Goal: Book appointment/travel/reservation

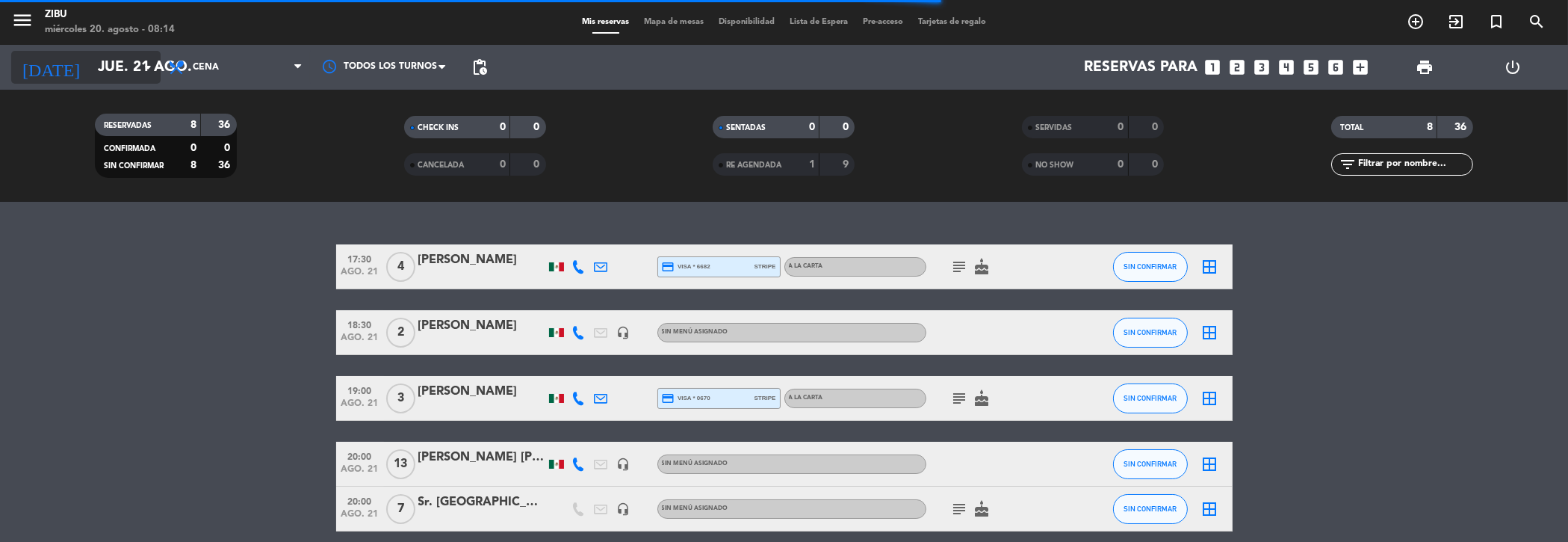
click at [112, 62] on input "jue. 21 ago." at bounding box center [185, 68] width 189 height 32
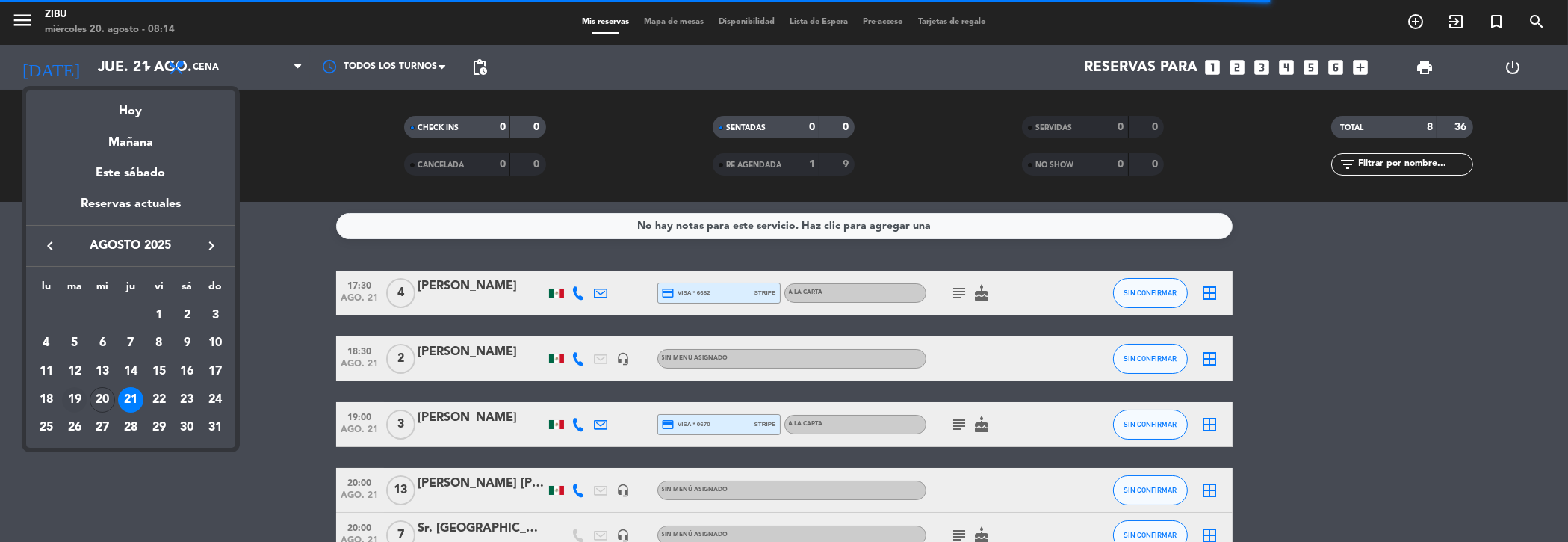
click at [71, 397] on div "19" at bounding box center [75, 400] width 25 height 25
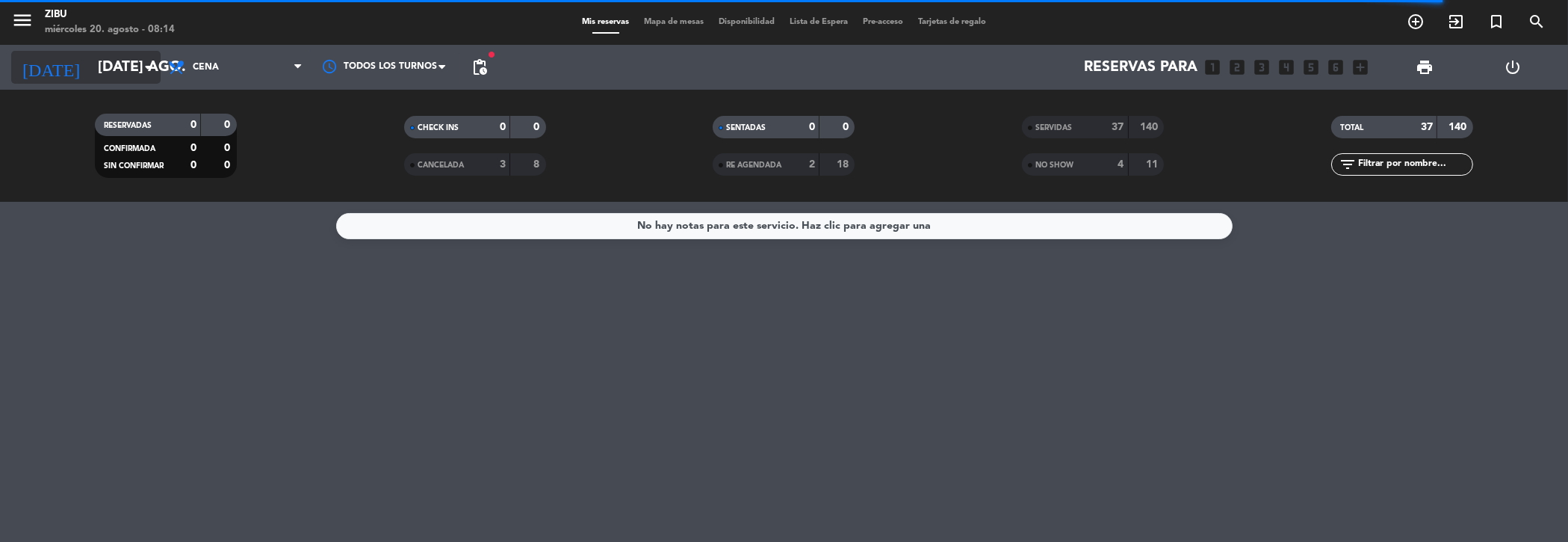
click at [90, 68] on input "[DATE] ago." at bounding box center [185, 68] width 189 height 32
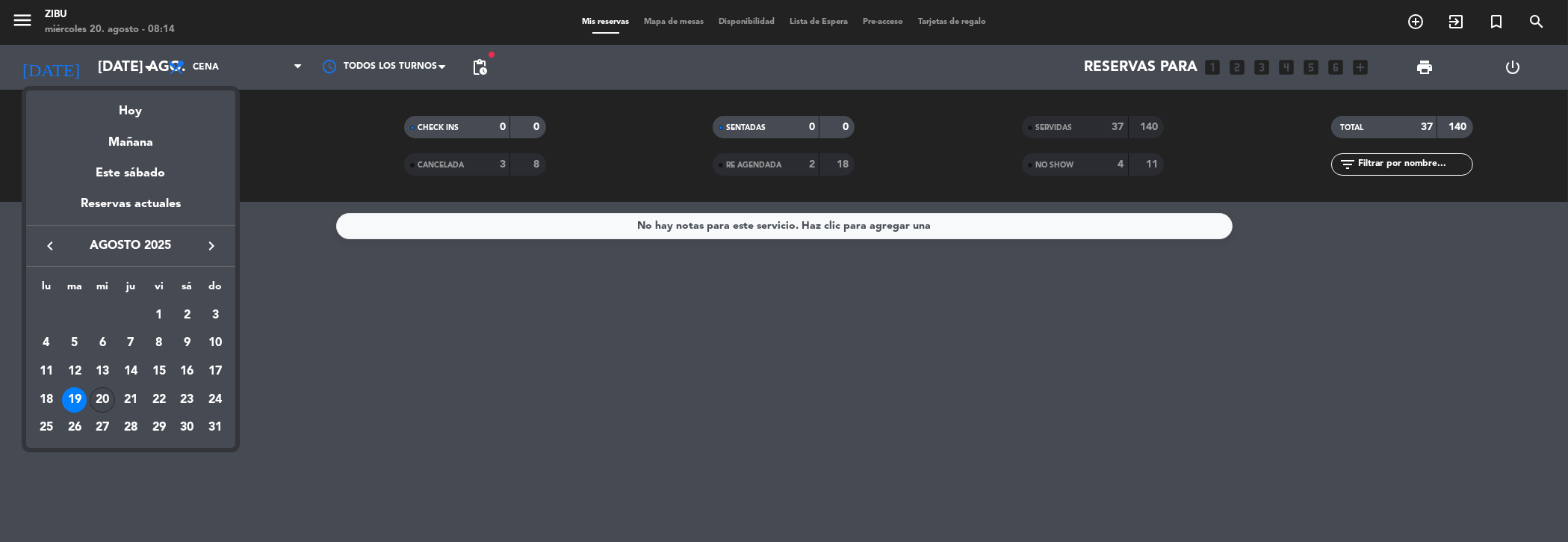
click at [102, 395] on div "20" at bounding box center [103, 400] width 25 height 25
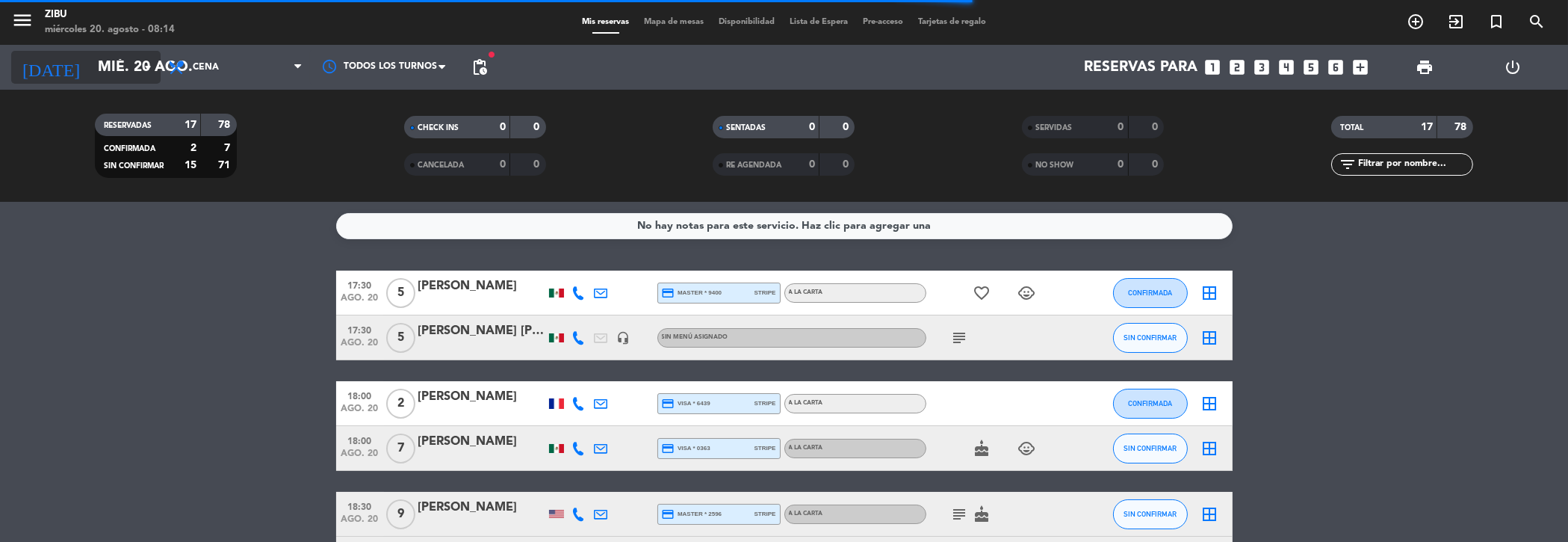
click at [105, 63] on input "mié. 20 ago." at bounding box center [185, 68] width 189 height 32
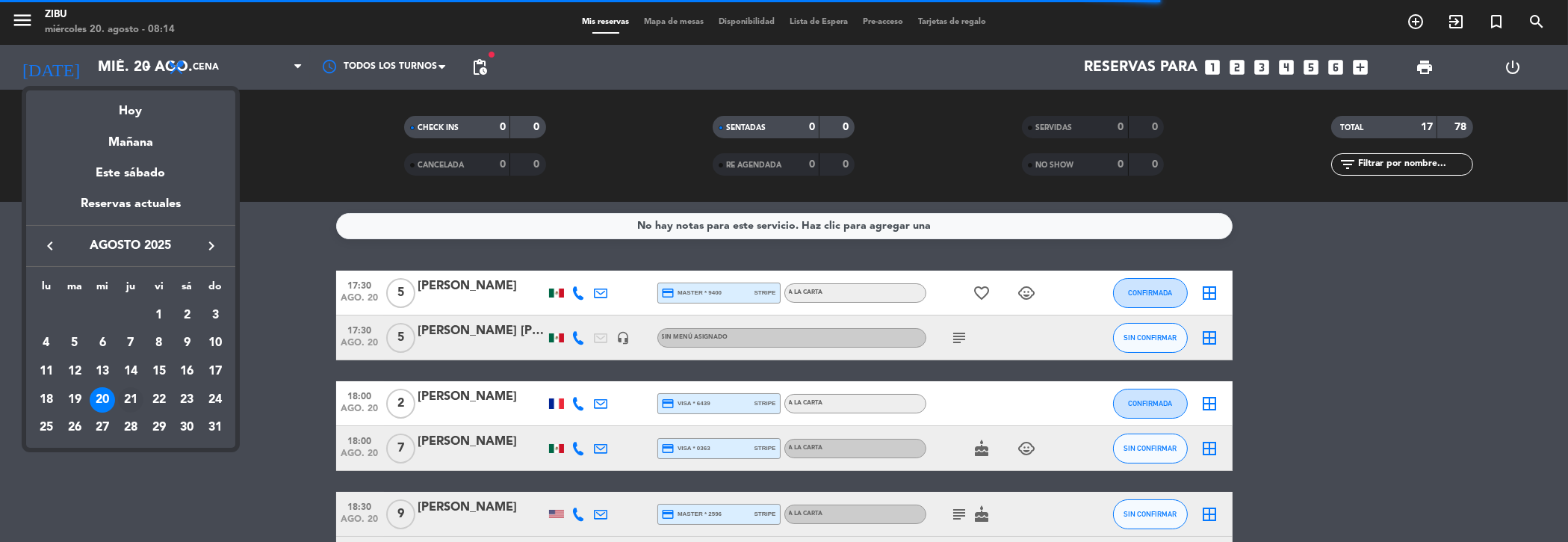
click at [130, 394] on div "21" at bounding box center [131, 400] width 25 height 25
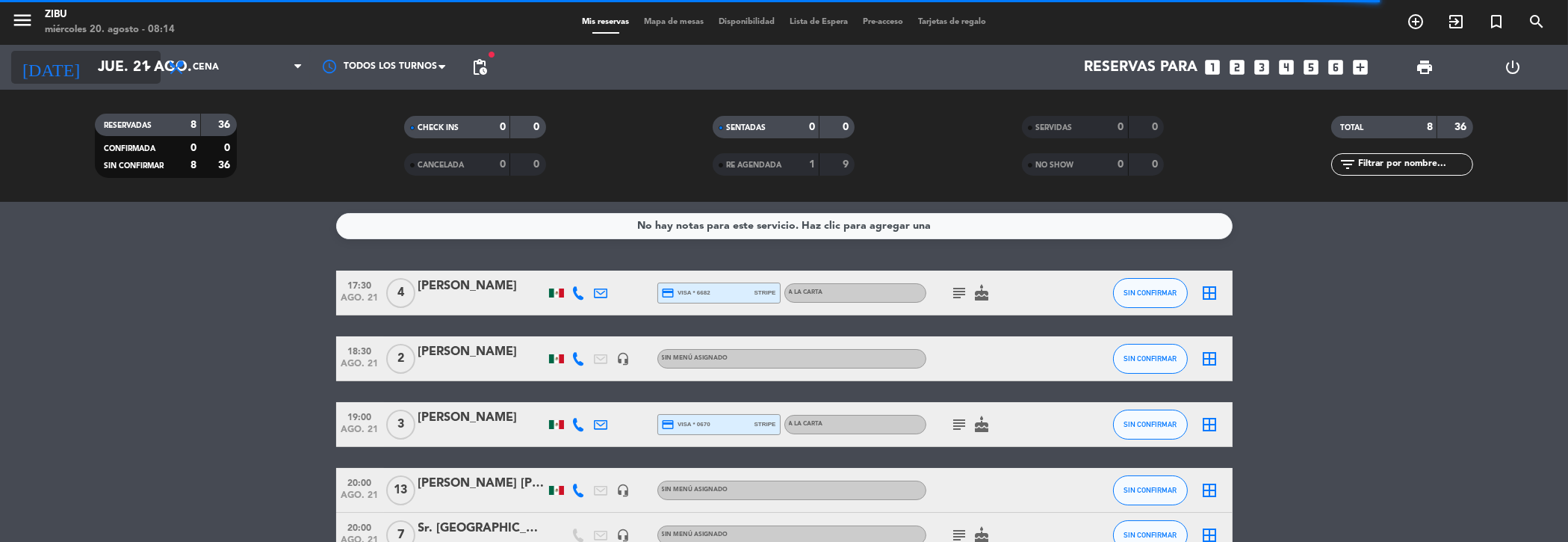
click at [98, 61] on input "jue. 21 ago." at bounding box center [185, 68] width 189 height 32
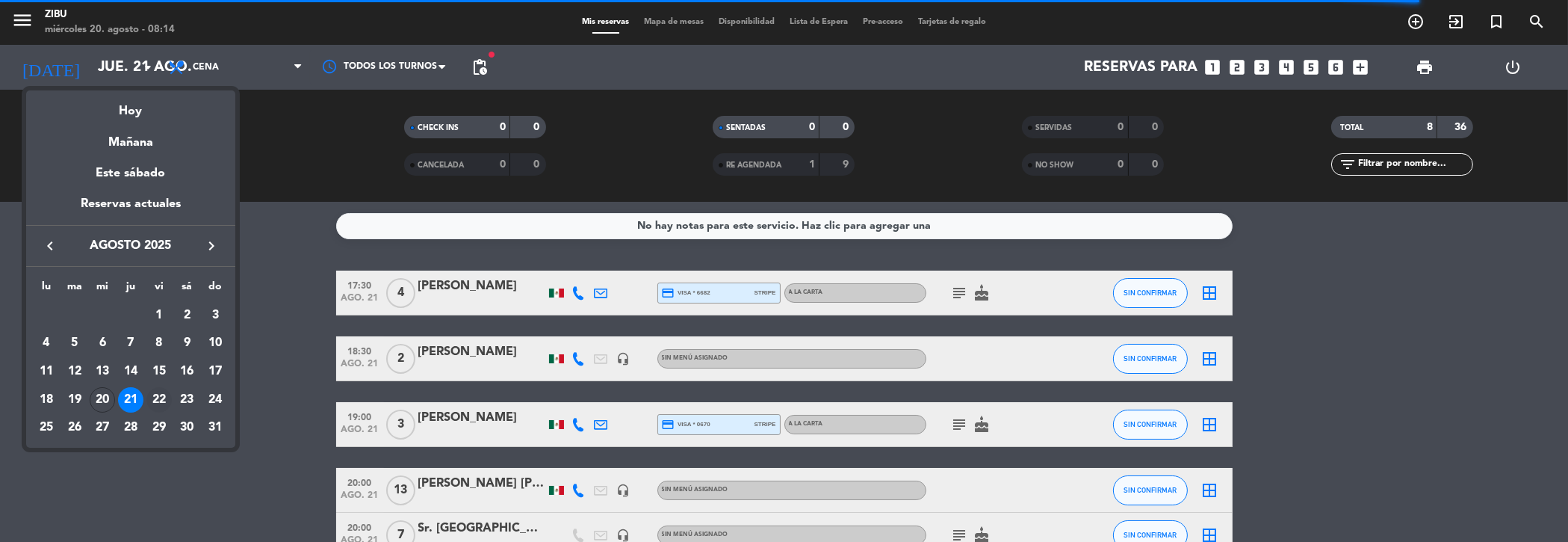
click at [167, 395] on div "22" at bounding box center [159, 400] width 25 height 25
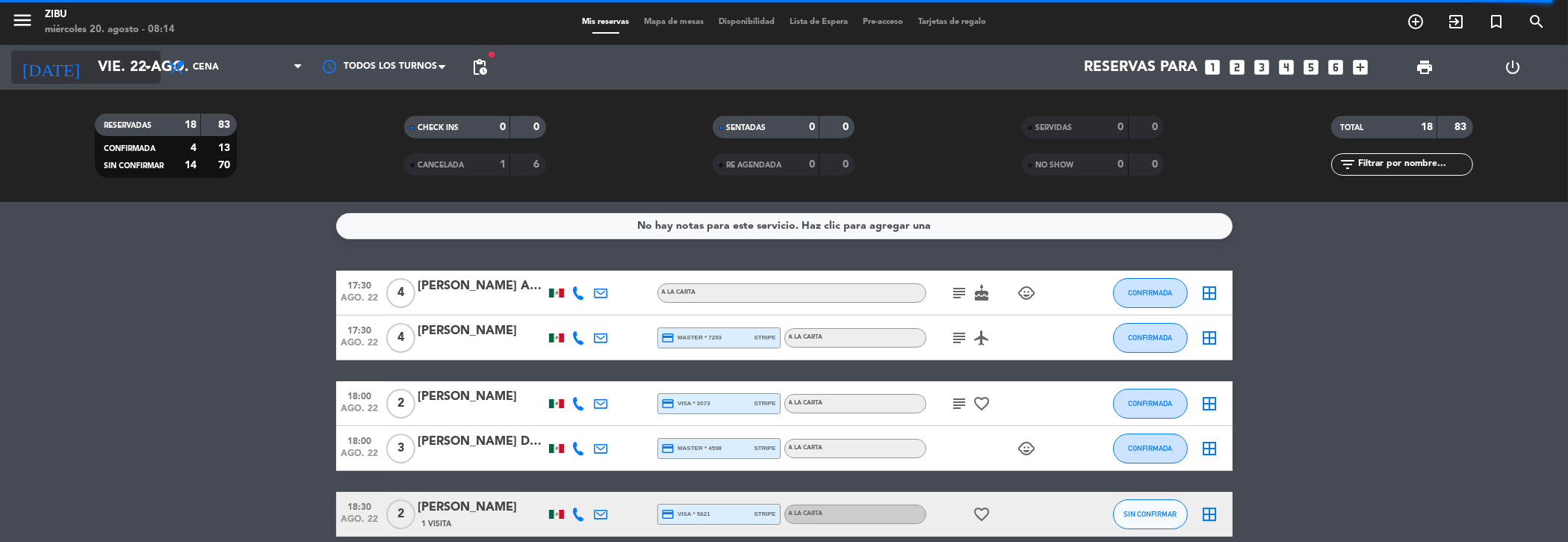
click at [98, 59] on input "vie. 22 ago." at bounding box center [185, 68] width 189 height 32
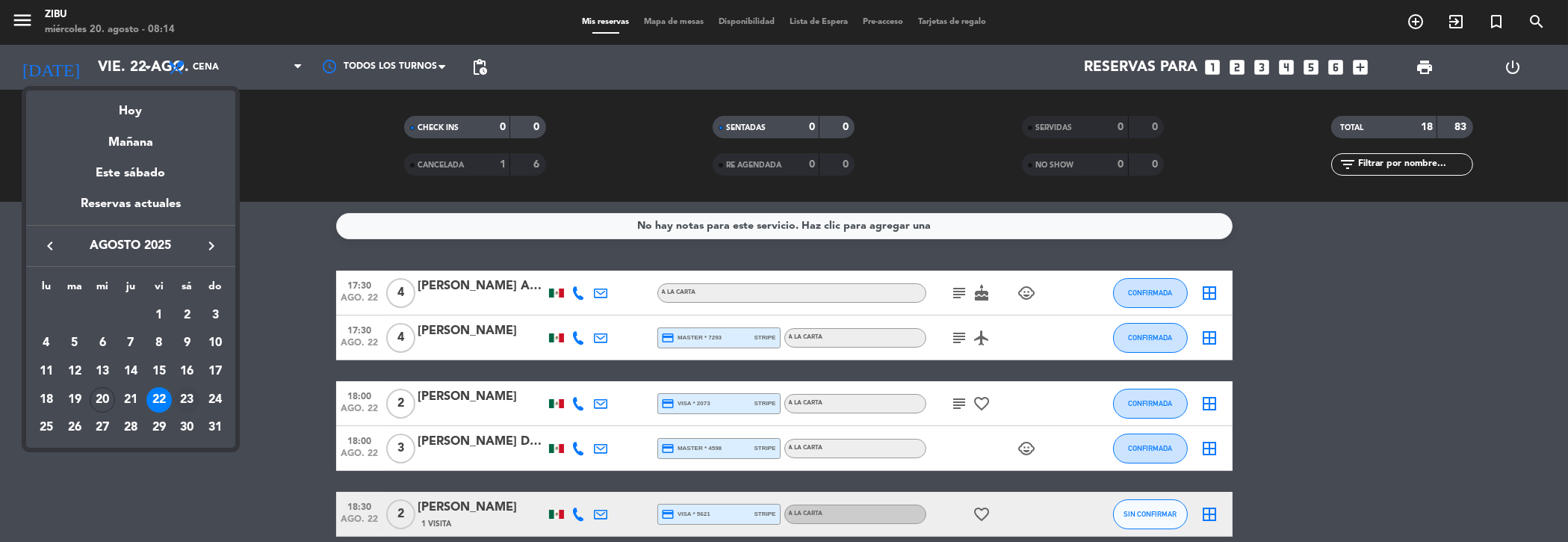
click at [186, 394] on div "23" at bounding box center [186, 400] width 25 height 25
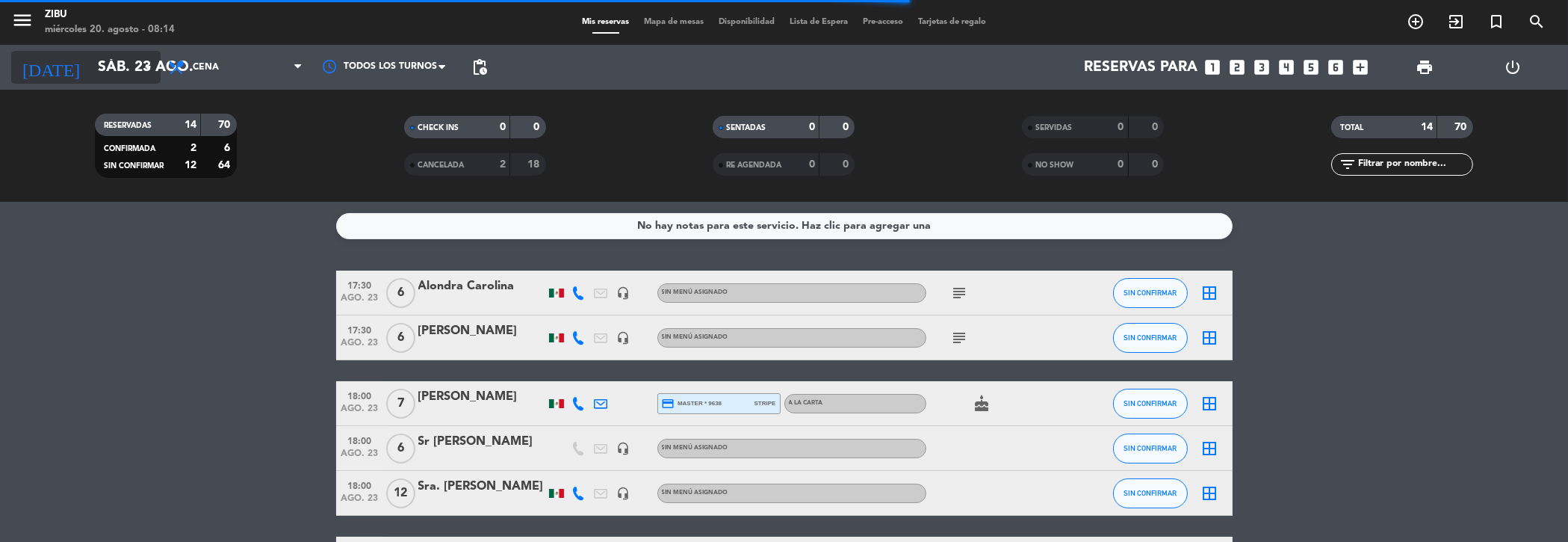
click at [90, 64] on input "sáb. 23 ago." at bounding box center [185, 68] width 189 height 32
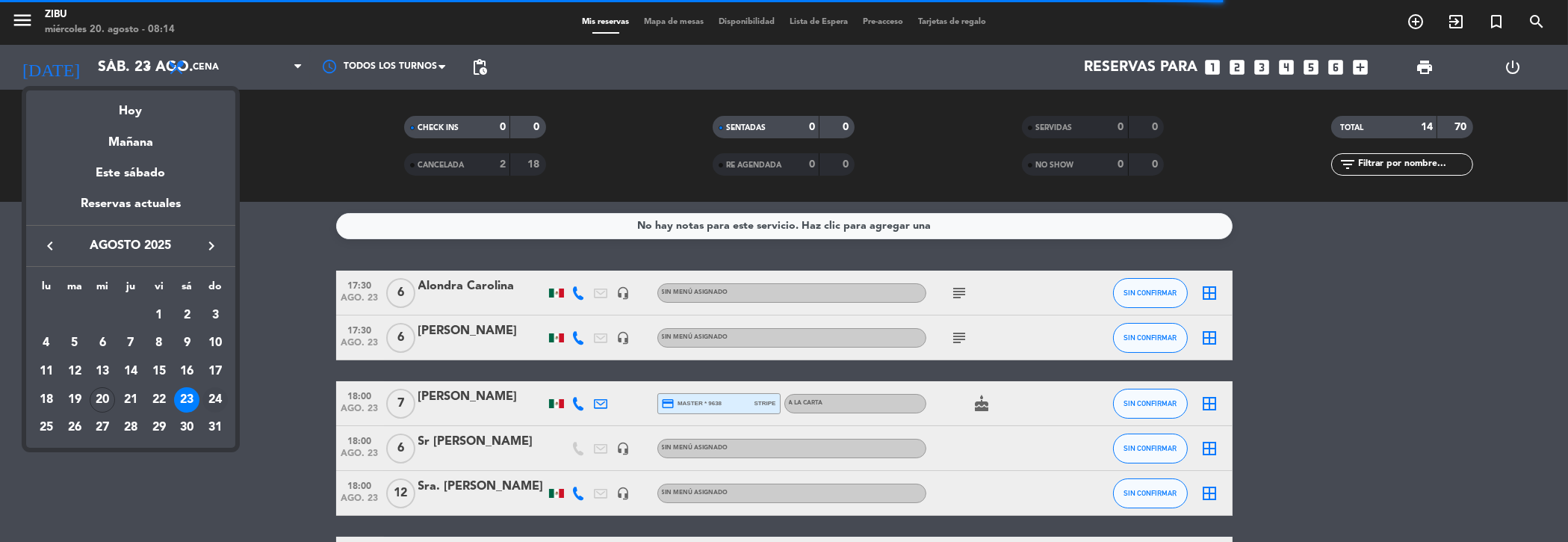
click at [216, 396] on div "24" at bounding box center [215, 400] width 25 height 25
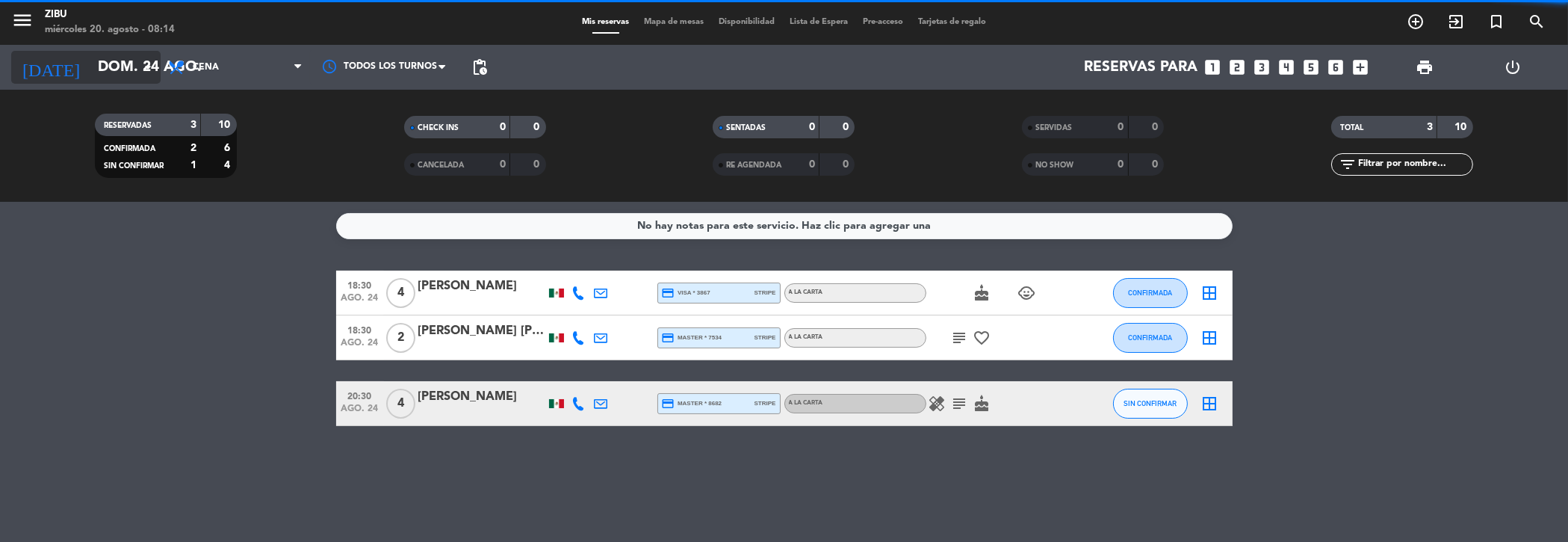
click at [92, 66] on input "dom. 24 ago." at bounding box center [185, 68] width 189 height 32
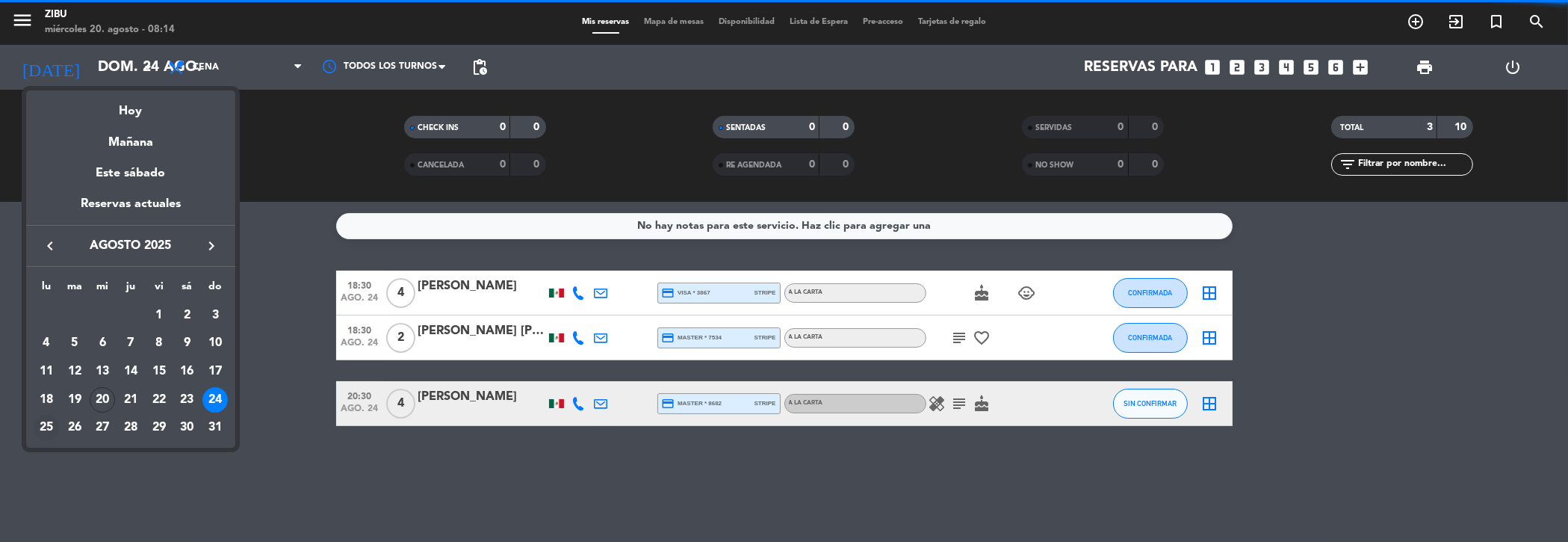
click at [41, 422] on div "25" at bounding box center [46, 427] width 25 height 25
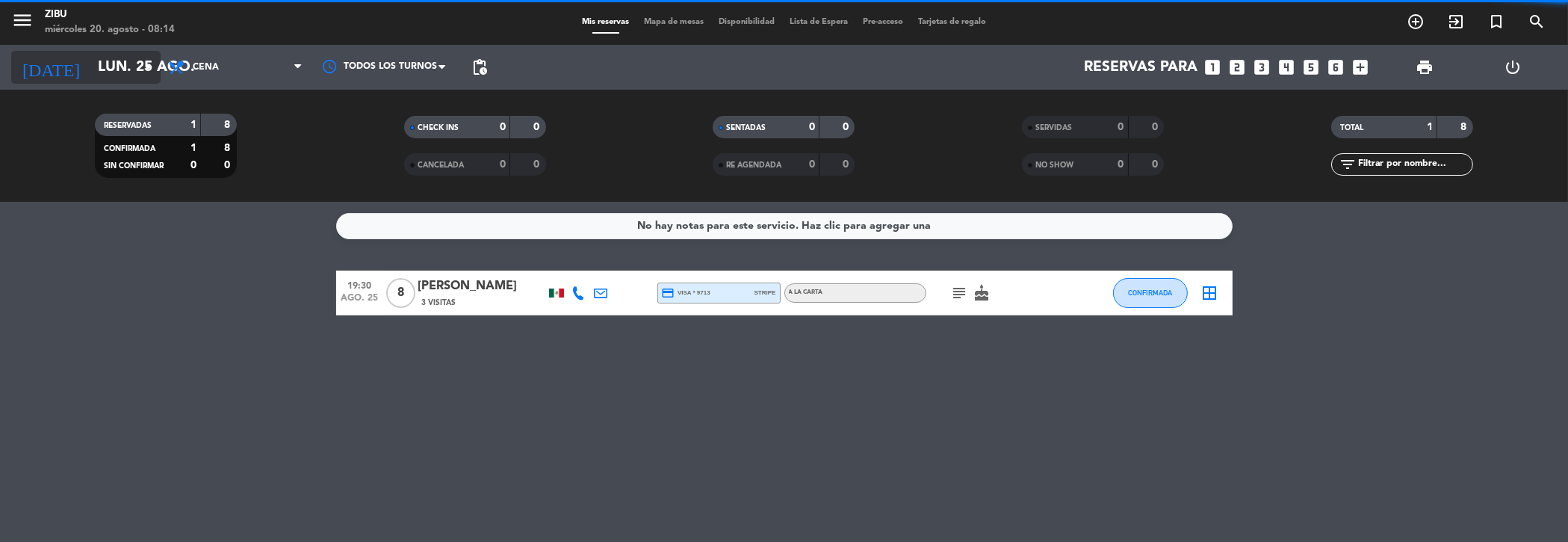
click at [90, 57] on input "lun. 25 ago." at bounding box center [185, 68] width 189 height 32
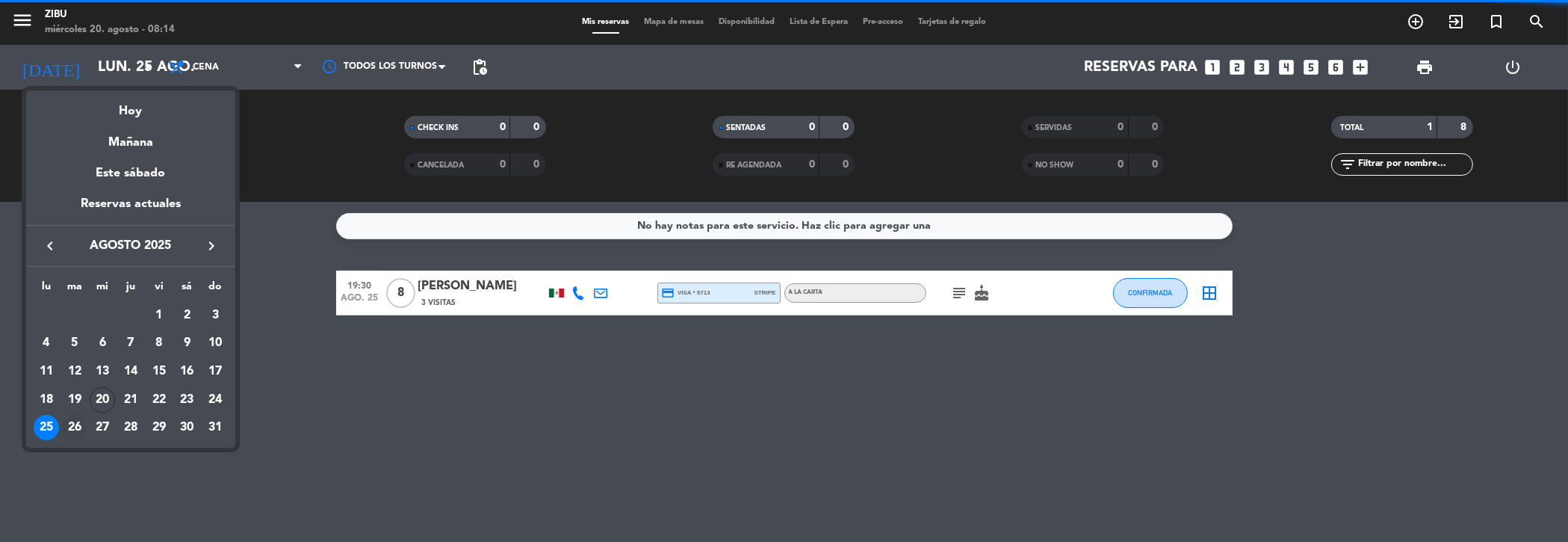
click at [69, 422] on div "26" at bounding box center [75, 427] width 25 height 25
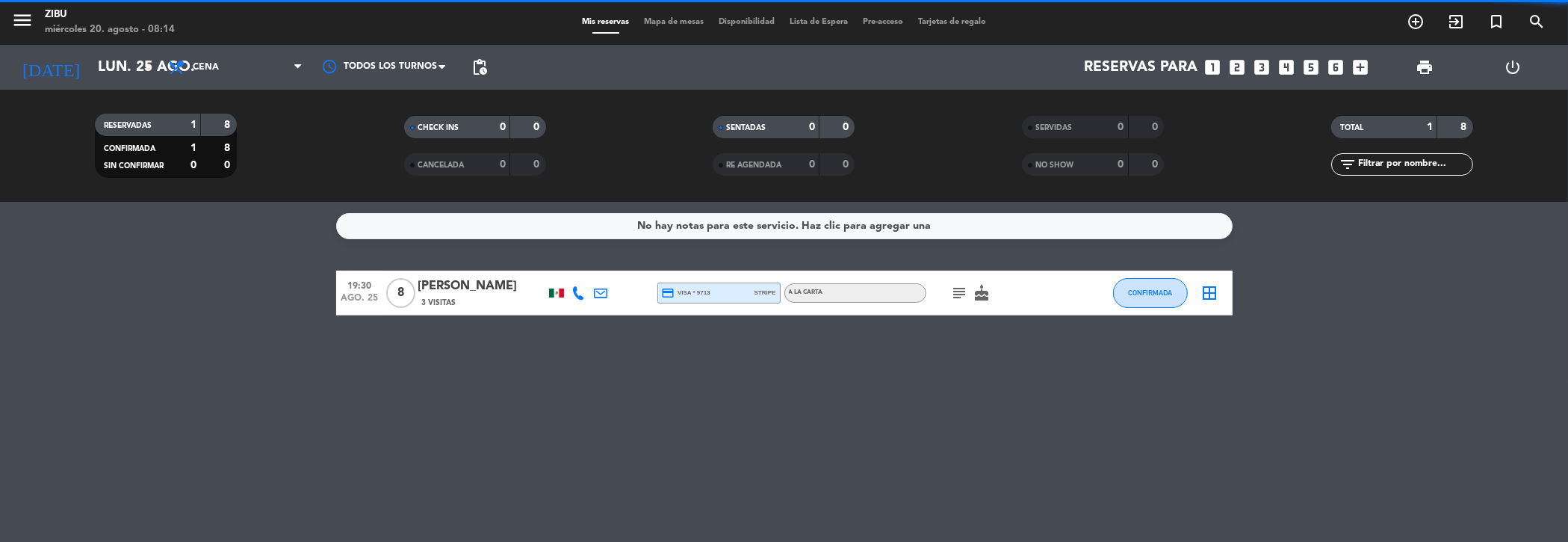
type input "[DATE] ago."
